Goal: Information Seeking & Learning: Learn about a topic

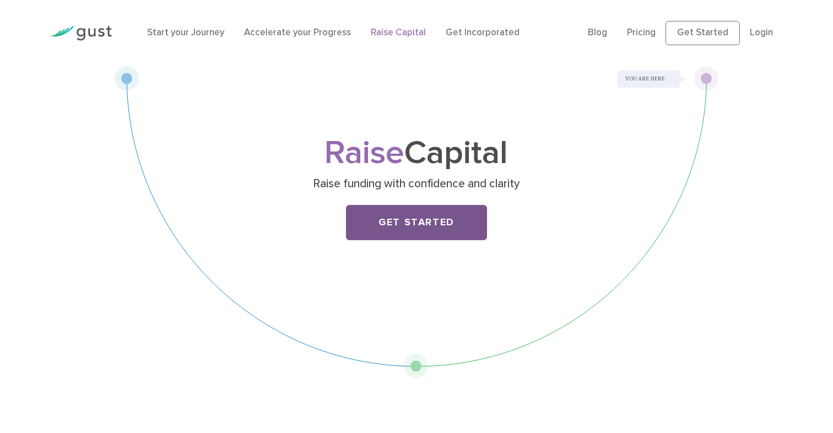
click at [396, 222] on link "Get Started" at bounding box center [416, 222] width 141 height 35
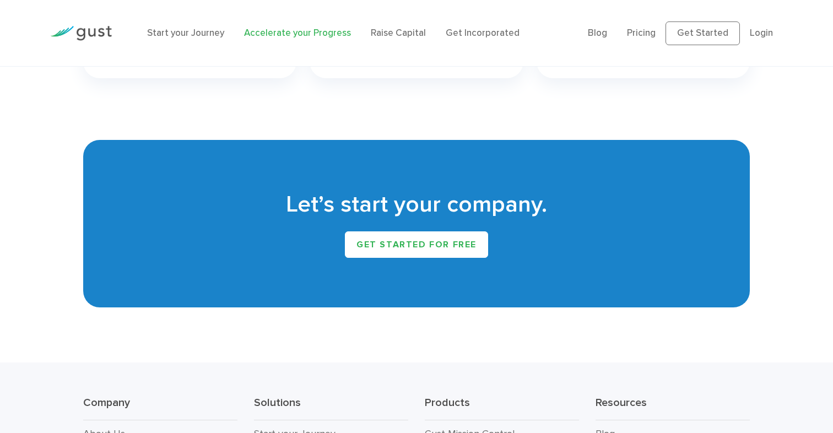
scroll to position [1851, 0]
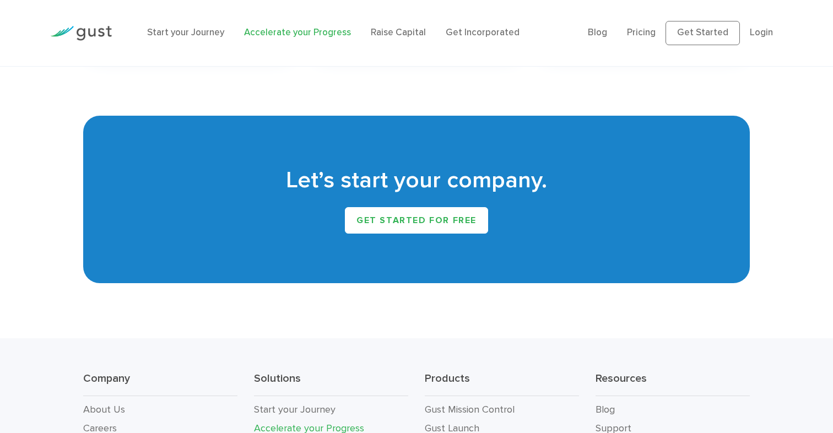
click at [396, 27] on li "Raise Capital" at bounding box center [398, 33] width 55 height 14
click at [391, 20] on div "Start your Journey Accelerate your Progress Raise Capital Get Incorporated" at bounding box center [359, 33] width 441 height 36
click at [193, 34] on link "Start your Journey" at bounding box center [185, 32] width 77 height 11
